Goal: Download file/media

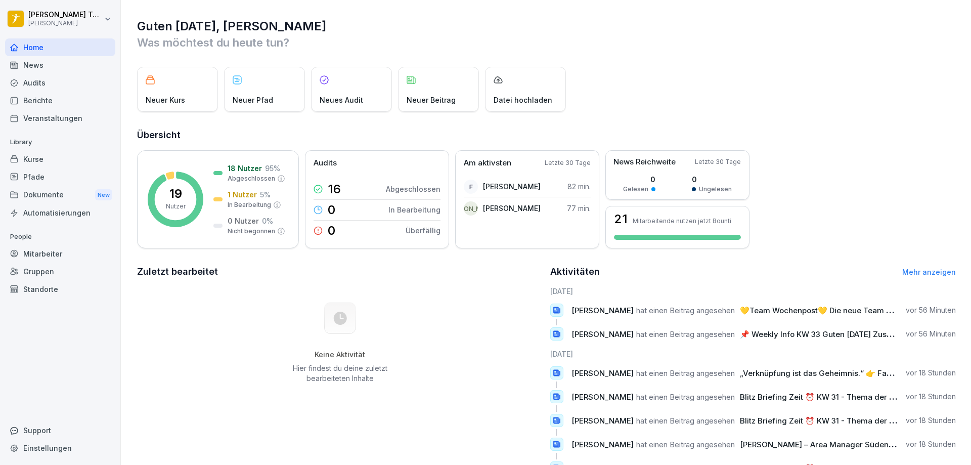
click at [52, 196] on div "Dokumente New" at bounding box center [60, 195] width 110 height 19
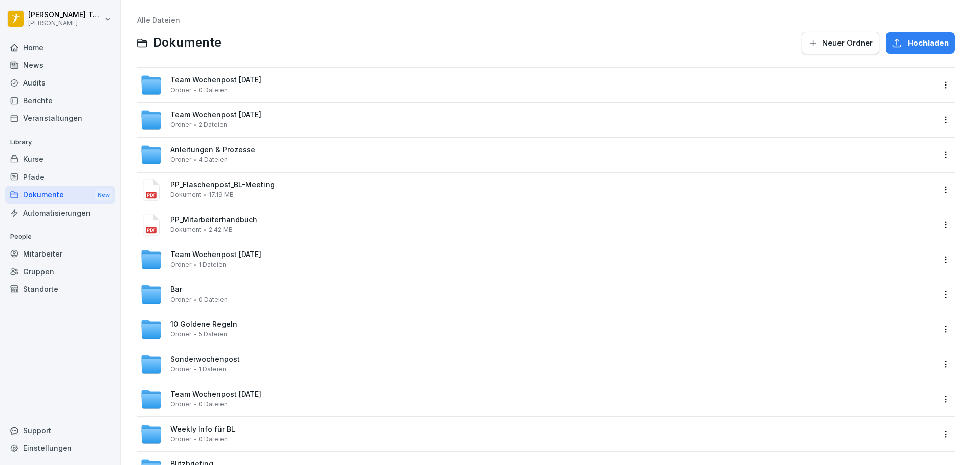
click at [261, 83] on span "Team Wochenpost [DATE]" at bounding box center [215, 80] width 91 height 9
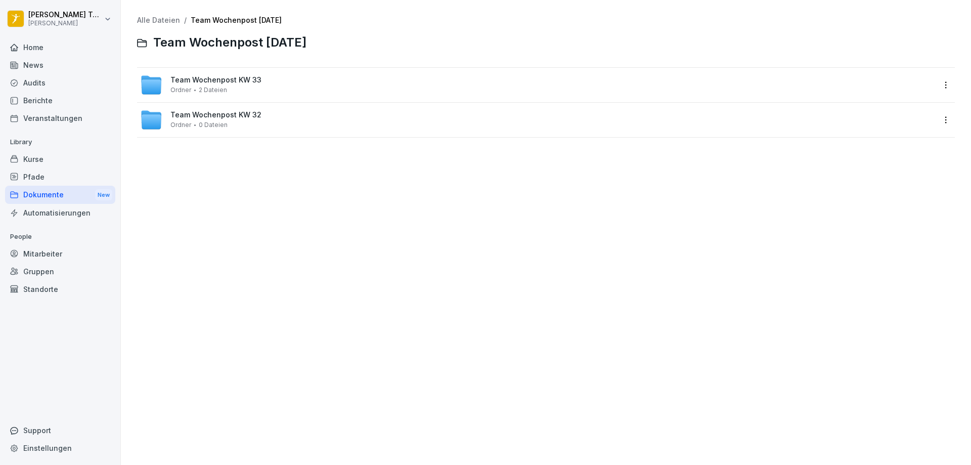
click at [271, 83] on div "Team Wochenpost KW 33 Ordner 2 Dateien" at bounding box center [538, 85] width 796 height 22
click at [276, 90] on div "Team Wochenpost KW33.pdf Dokument 414.56 KB" at bounding box center [552, 85] width 765 height 18
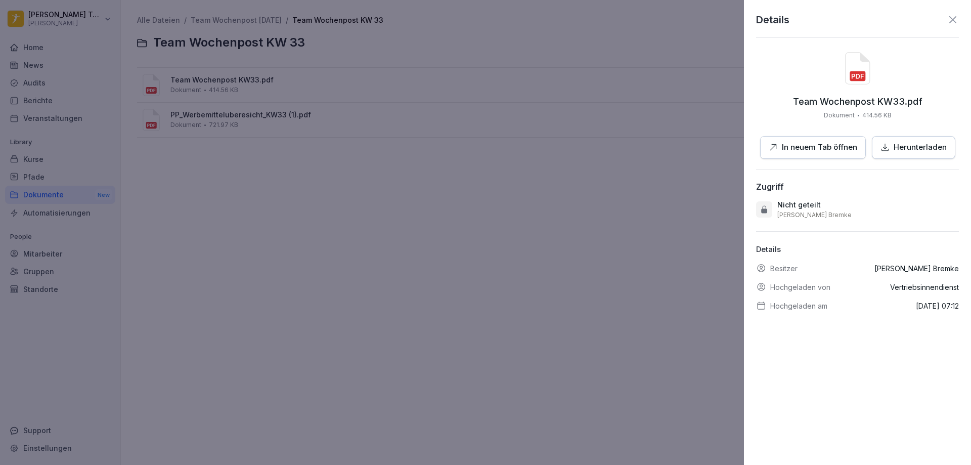
click at [825, 141] on button "In neuem Tab öffnen" at bounding box center [813, 147] width 106 height 23
click at [947, 18] on icon at bounding box center [953, 20] width 12 height 12
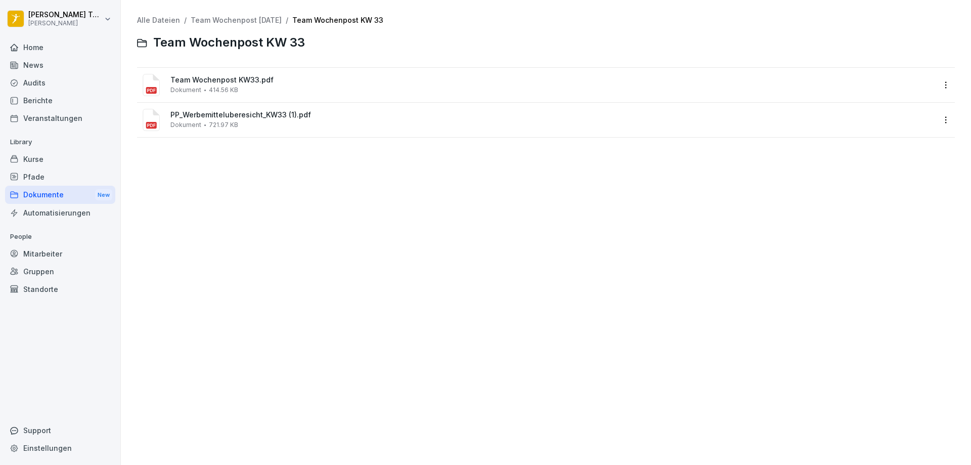
click at [214, 17] on link "Team Wochenpost [DATE]" at bounding box center [236, 20] width 91 height 9
click at [165, 19] on link "Alle Dateien" at bounding box center [158, 20] width 43 height 9
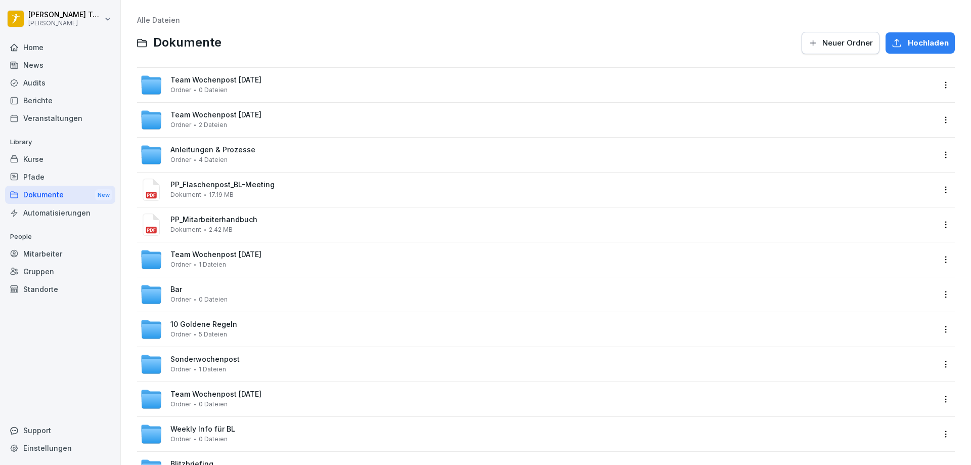
scroll to position [51, 0]
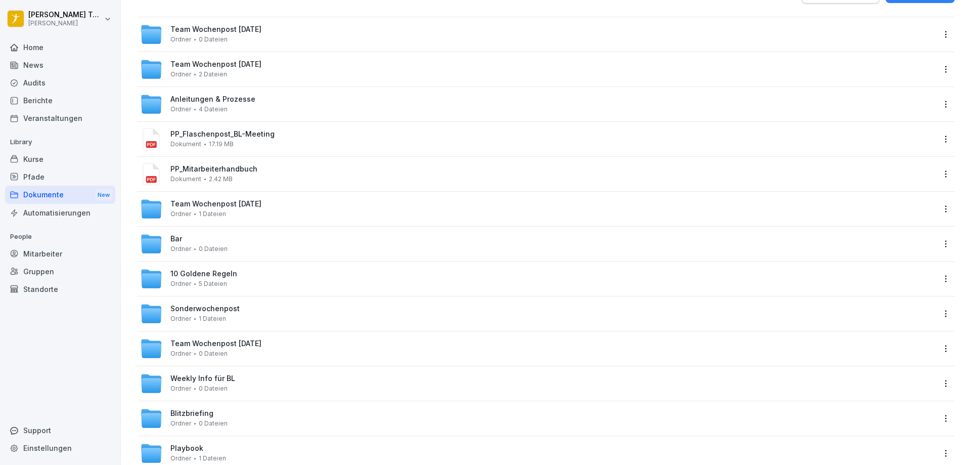
click at [259, 379] on div "Weekly Info für BL Ordner 0 Dateien" at bounding box center [538, 383] width 796 height 22
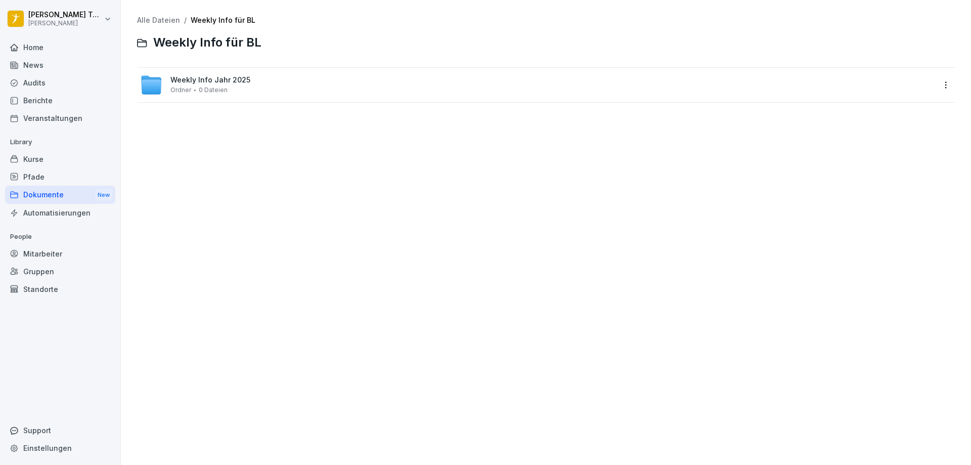
click at [179, 87] on span "Ordner" at bounding box center [180, 89] width 21 height 7
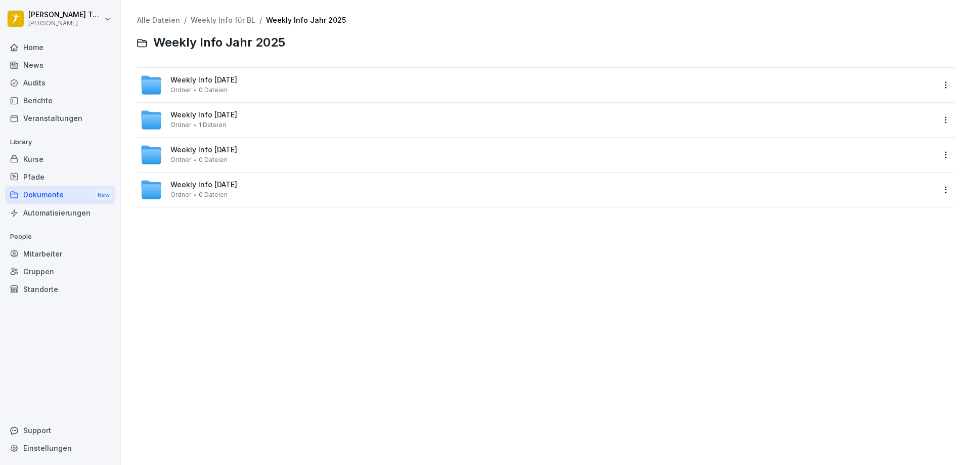
click at [260, 77] on div "Weekly Info [DATE] Ordner 0 Dateien" at bounding box center [538, 85] width 796 height 22
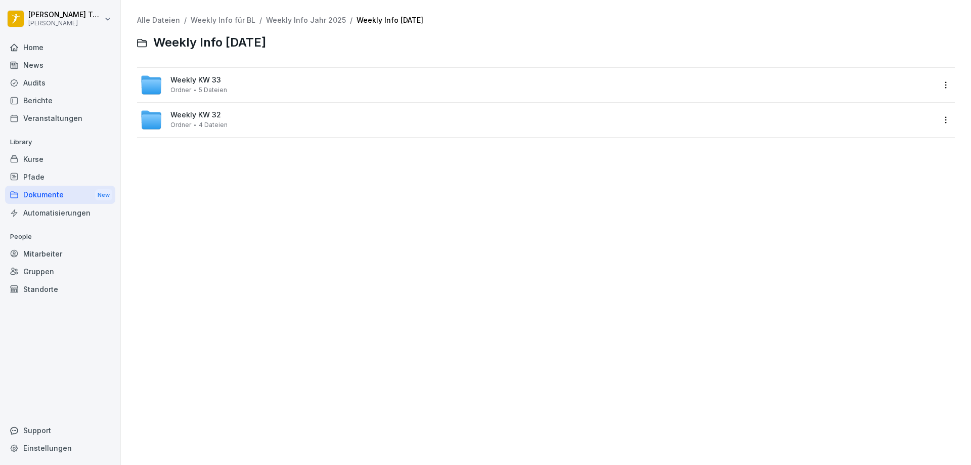
click at [256, 88] on div "Weekly KW 33 Ordner 5 Dateien" at bounding box center [538, 85] width 796 height 22
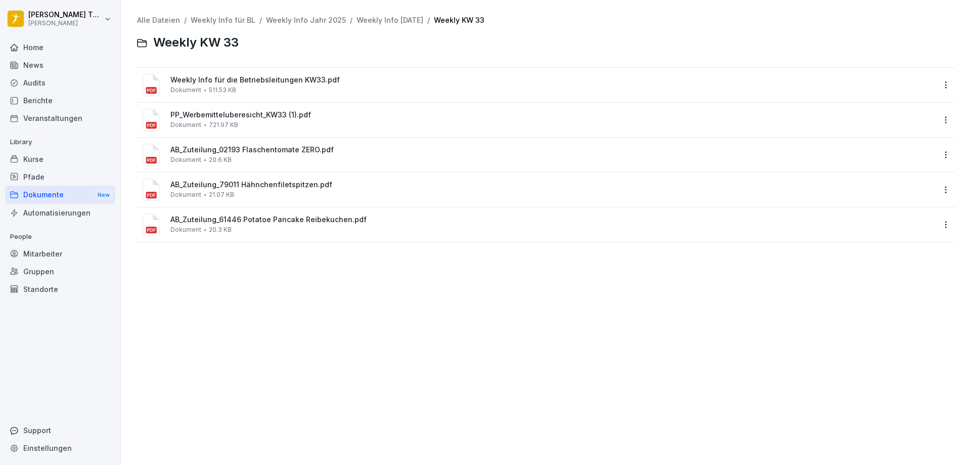
click at [299, 89] on div "Weekly Info für die Betriebsleitungen KW33.pdf Dokument 511.53 KB" at bounding box center [552, 85] width 765 height 18
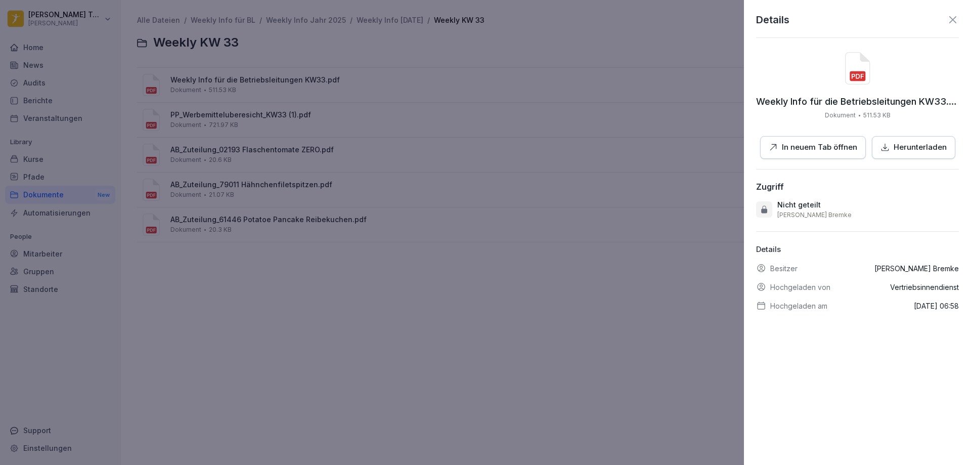
click at [833, 143] on p "In neuem Tab öffnen" at bounding box center [819, 148] width 75 height 12
click at [825, 146] on p "In neuem Tab öffnen" at bounding box center [819, 148] width 75 height 12
